Goal: Information Seeking & Learning: Learn about a topic

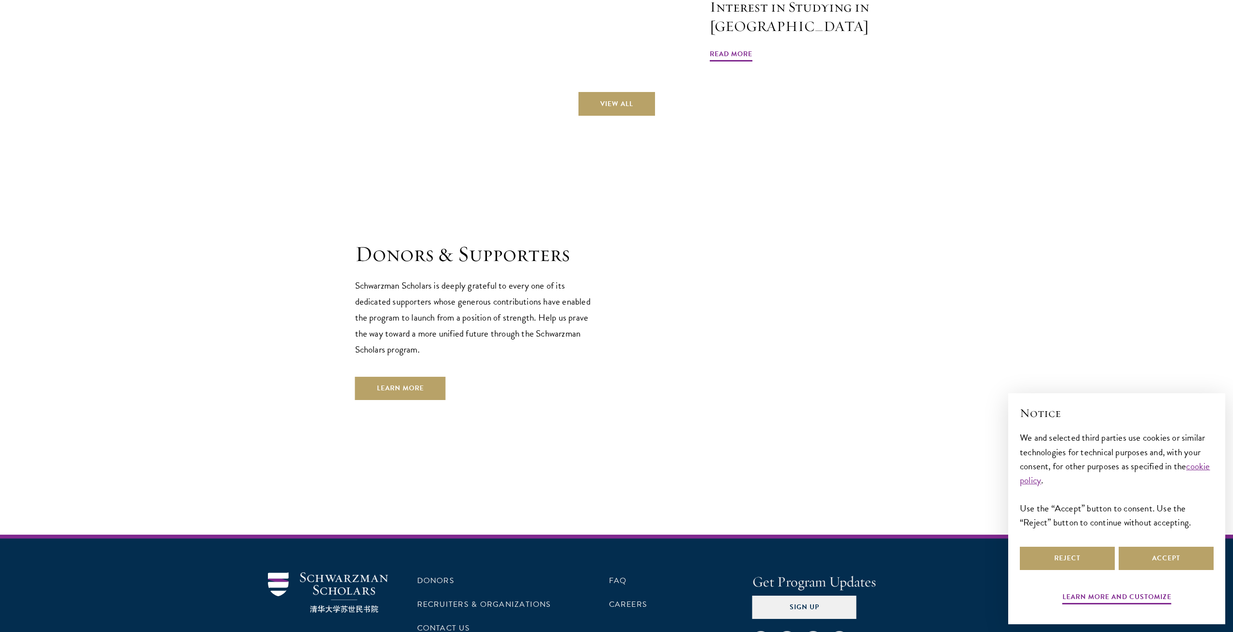
scroll to position [2711, 0]
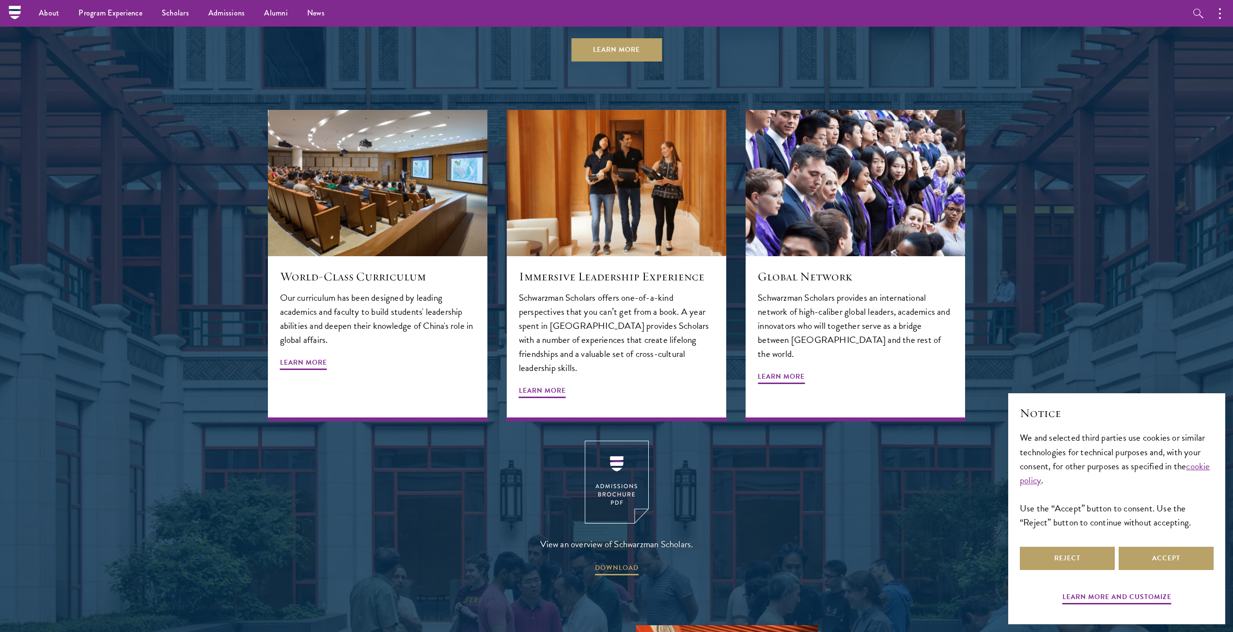
scroll to position [1016, 0]
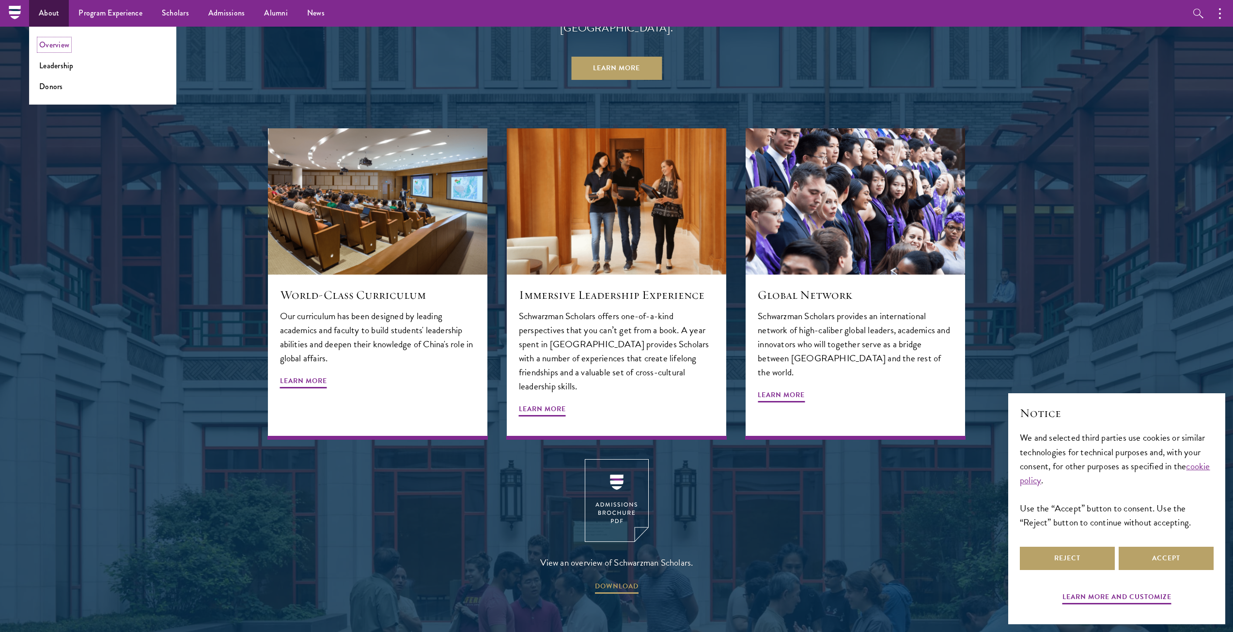
click at [53, 49] on link "Overview" at bounding box center [54, 44] width 30 height 11
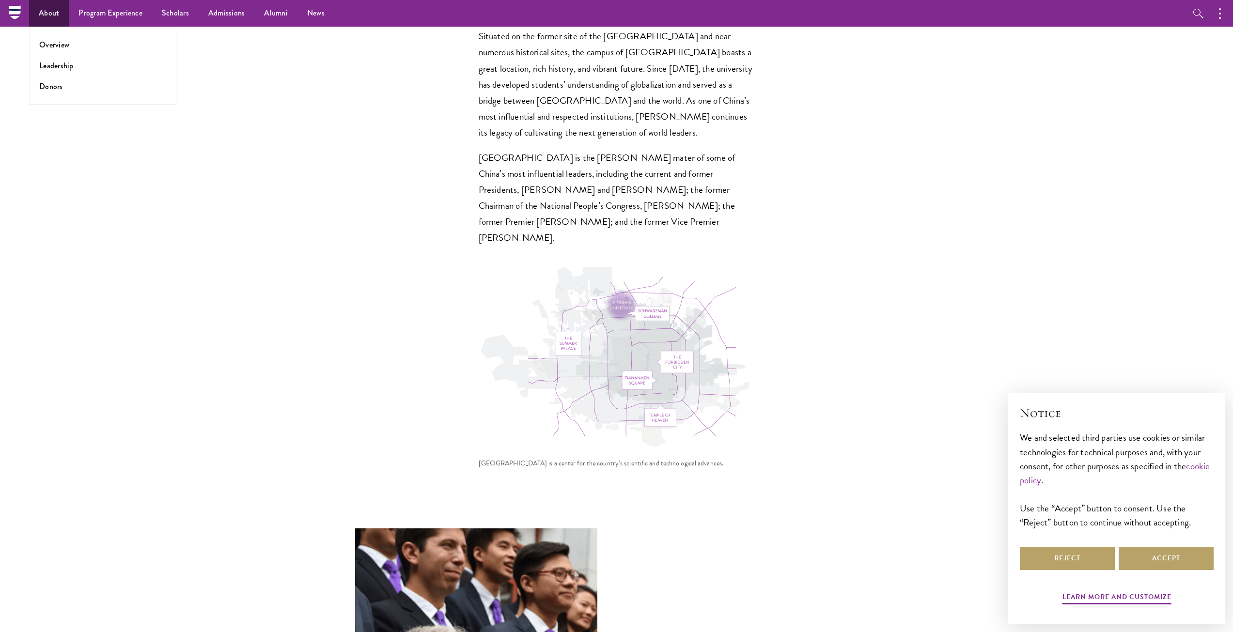
scroll to position [2807, 0]
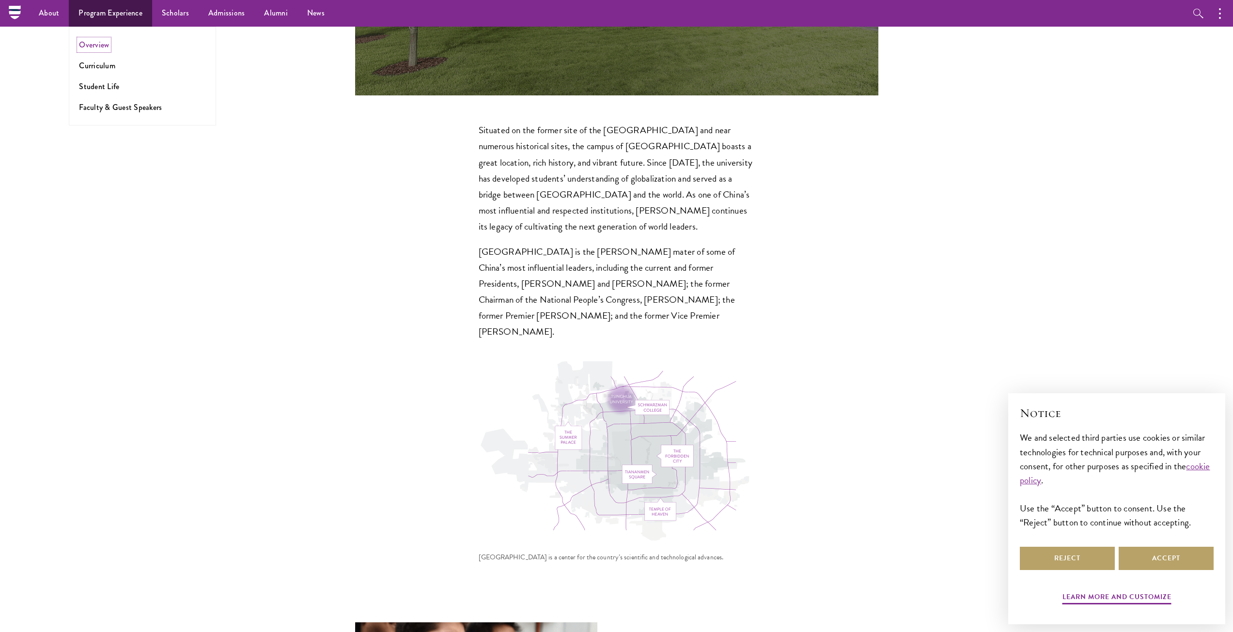
click at [92, 48] on link "Overview" at bounding box center [94, 44] width 30 height 11
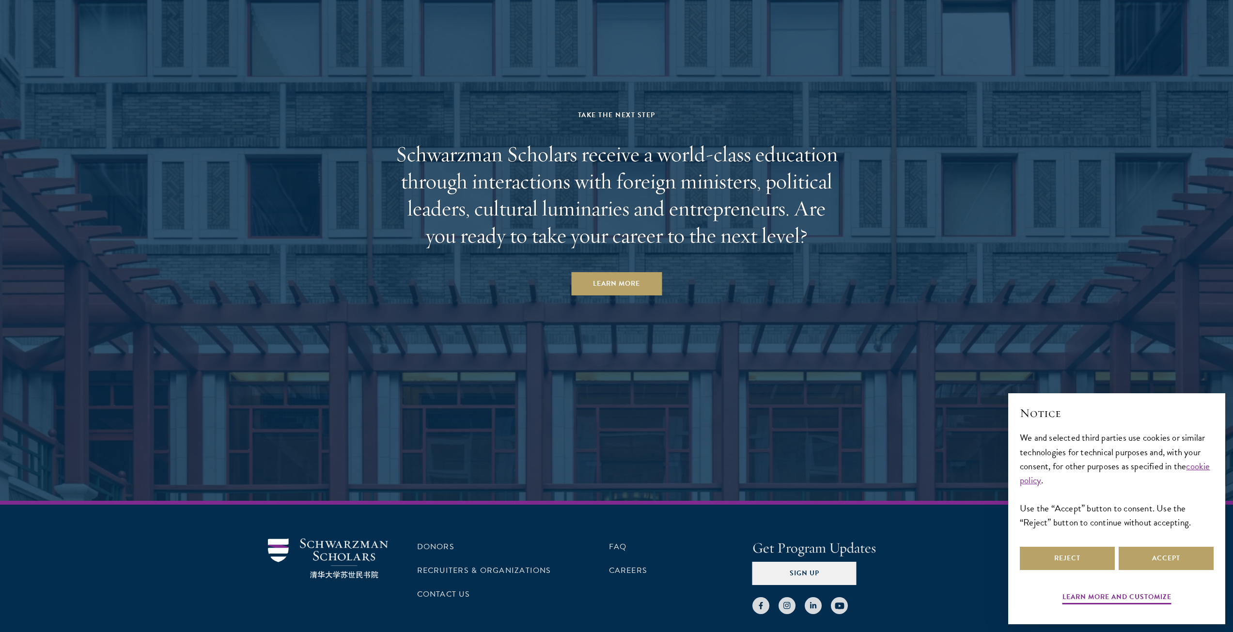
scroll to position [5004, 0]
